Goal: Find specific page/section: Find specific page/section

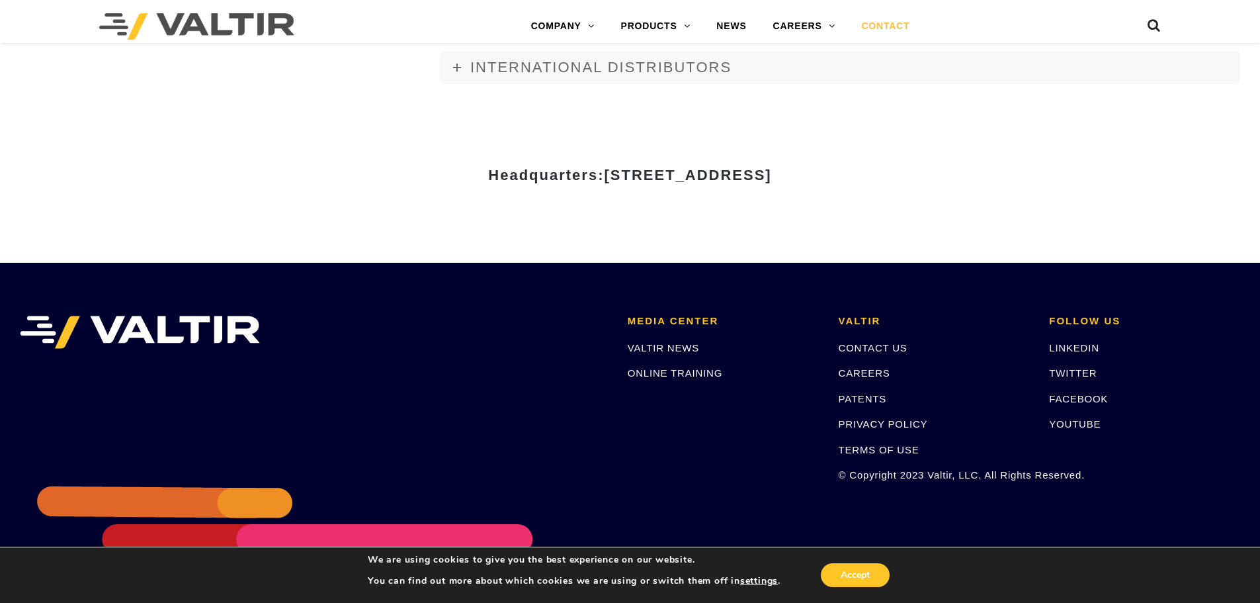
scroll to position [1843, 0]
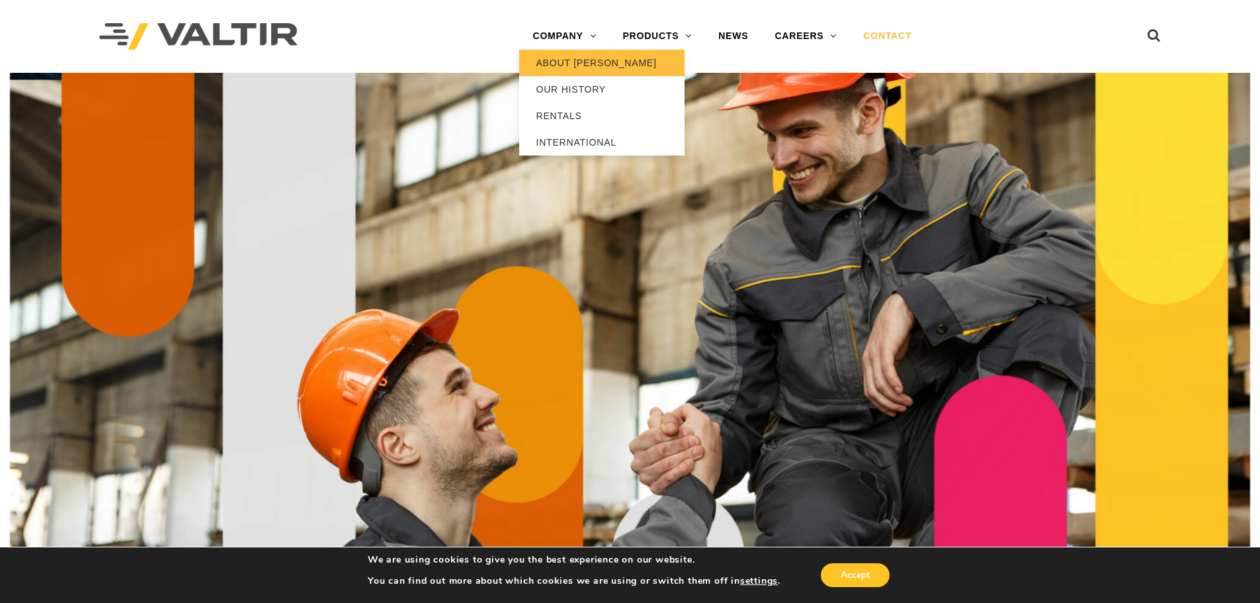
click at [560, 59] on link "ABOUT [PERSON_NAME]" at bounding box center [601, 63] width 165 height 26
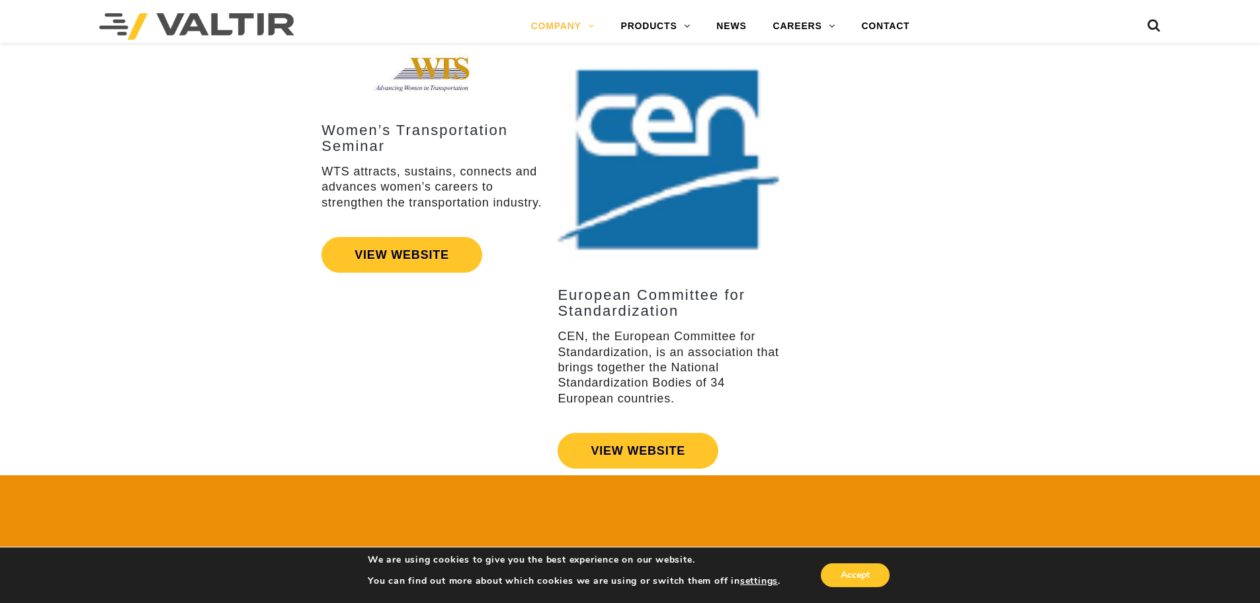
scroll to position [2929, 0]
